Goal: Transaction & Acquisition: Purchase product/service

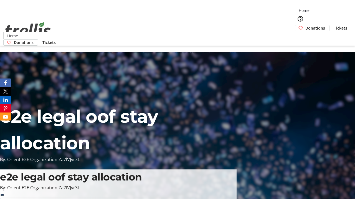
click at [305, 25] on span "Donations" at bounding box center [315, 28] width 20 height 6
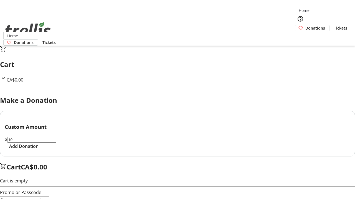
click at [39, 150] on span "Add Donation" at bounding box center [23, 146] width 29 height 7
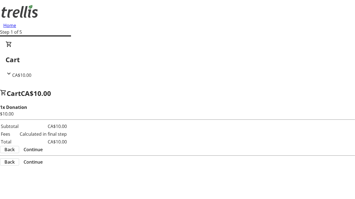
select select "CA"
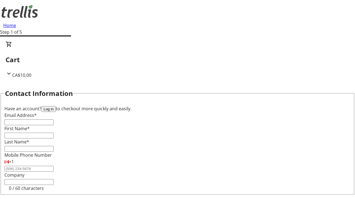
click at [56, 106] on button "Log in" at bounding box center [48, 109] width 14 height 6
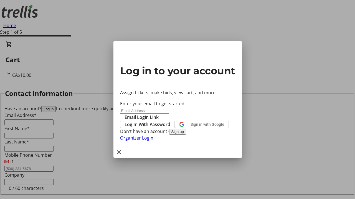
click at [186, 135] on button "Sign up" at bounding box center [177, 132] width 17 height 6
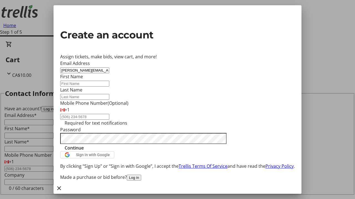
type input "[PERSON_NAME][EMAIL_ADDRESS][DOMAIN_NAME]"
type input "[PERSON_NAME]"
click at [84, 152] on span "Continue" at bounding box center [74, 148] width 19 height 7
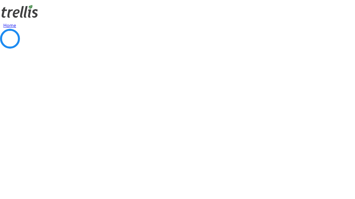
select select "CA"
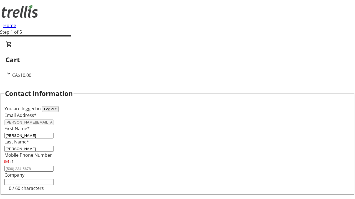
type input "[STREET_ADDRESS][PERSON_NAME]"
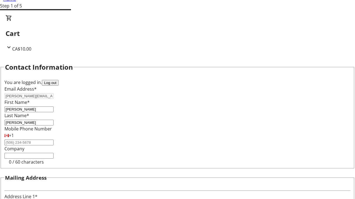
type input "Kelowna"
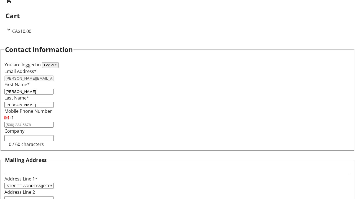
select select "BC"
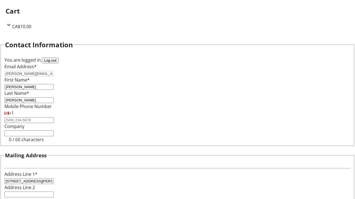
type input "Kelowna"
type input "V1Y 0C2"
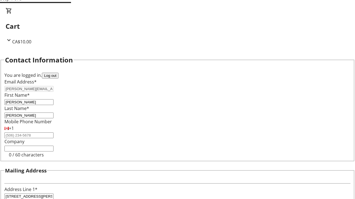
select select "BC"
select select "CA"
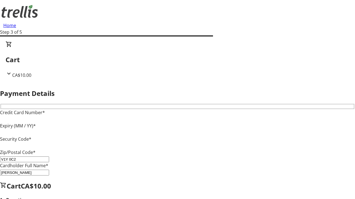
type input "V1Y 0C2"
